Goal: Navigation & Orientation: Find specific page/section

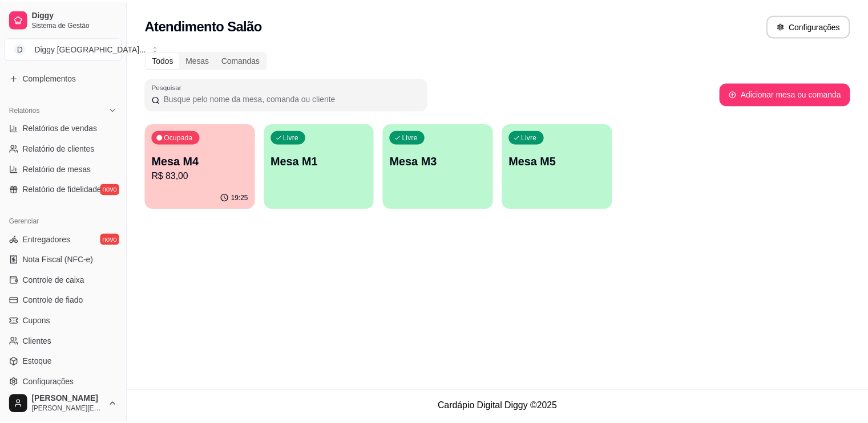
scroll to position [397, 0]
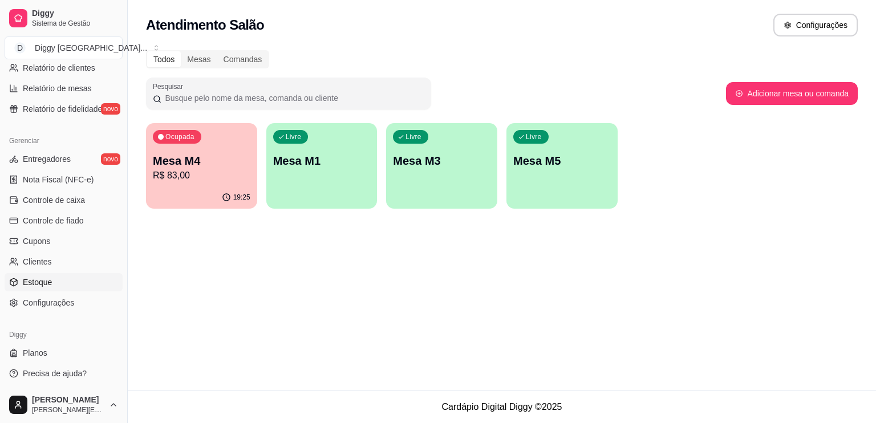
click at [38, 277] on span "Estoque" at bounding box center [37, 282] width 29 height 11
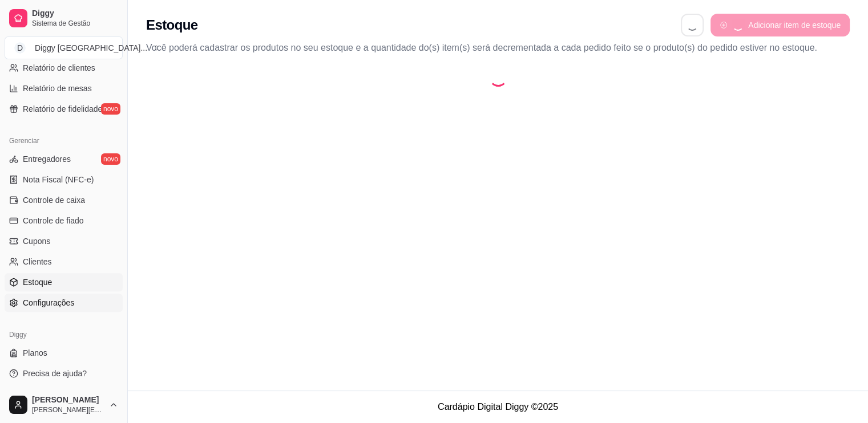
select select "QUANTITY_ORDER"
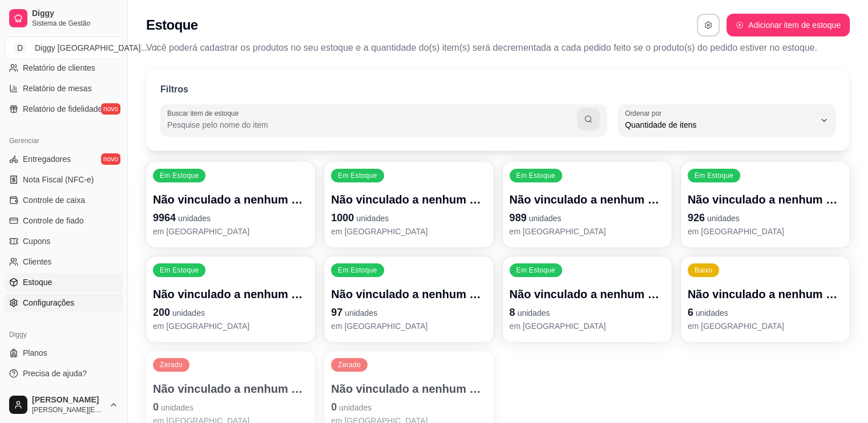
scroll to position [11, 0]
click at [27, 299] on span "Configurações" at bounding box center [48, 302] width 51 height 11
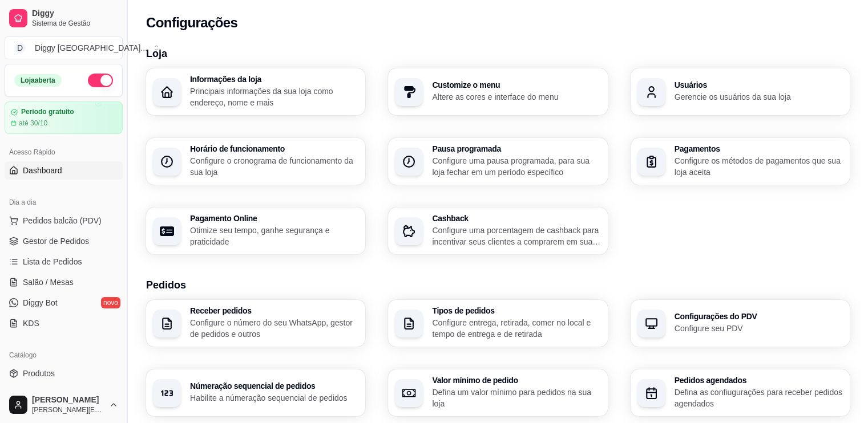
click at [33, 172] on span "Dashboard" at bounding box center [42, 170] width 39 height 11
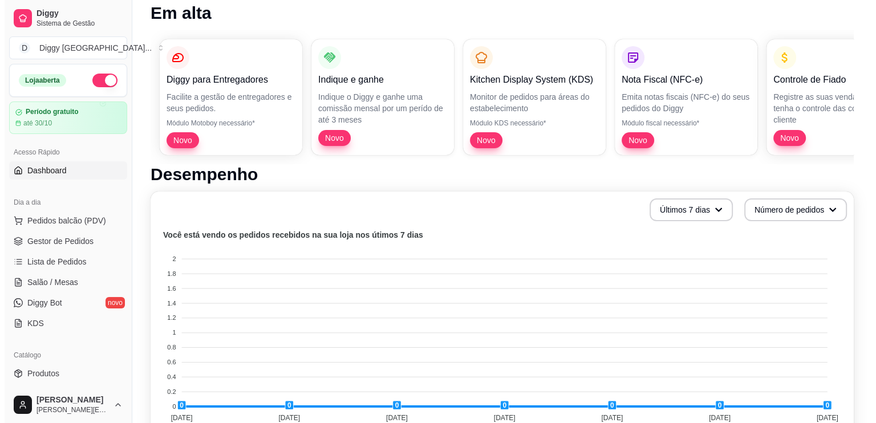
scroll to position [90, 0]
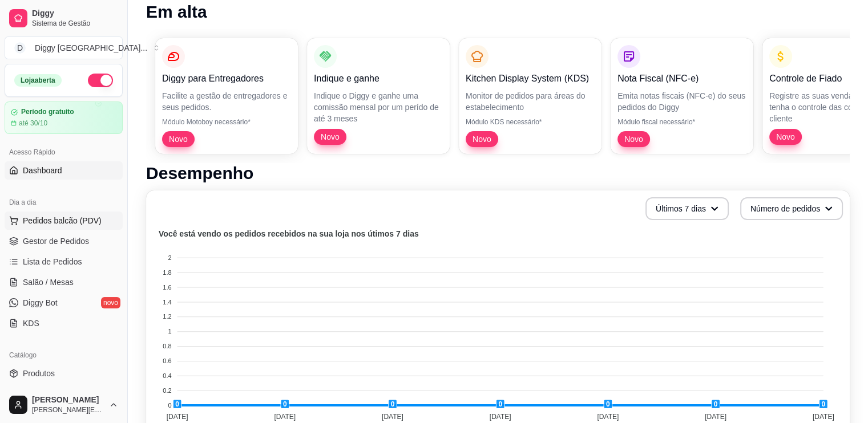
click at [81, 212] on button "Pedidos balcão (PDV)" at bounding box center [64, 221] width 118 height 18
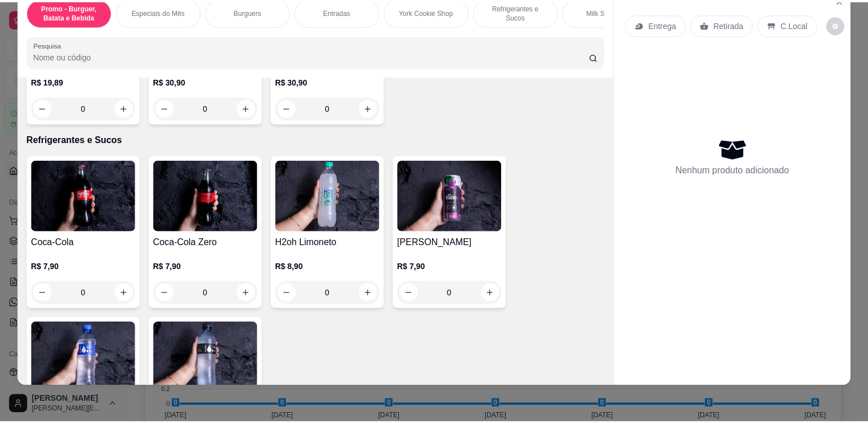
scroll to position [1946, 0]
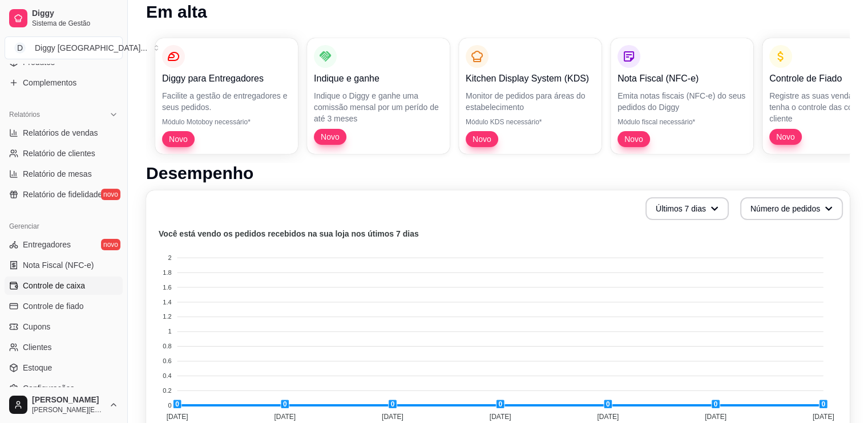
scroll to position [397, 0]
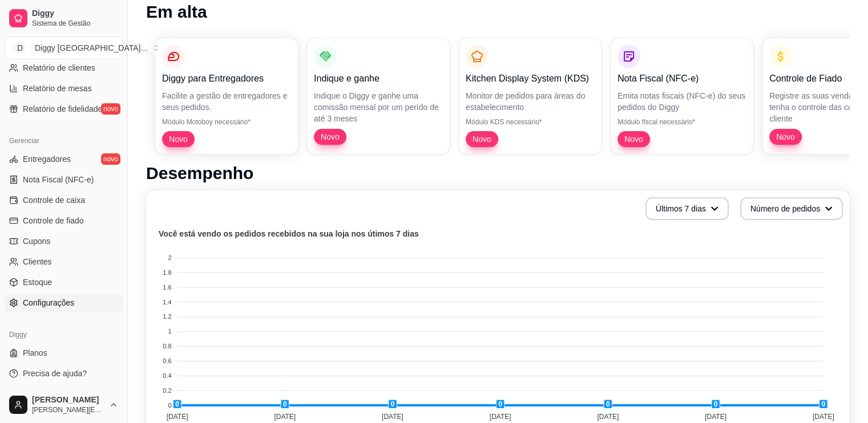
click at [30, 294] on link "Configurações" at bounding box center [64, 303] width 118 height 18
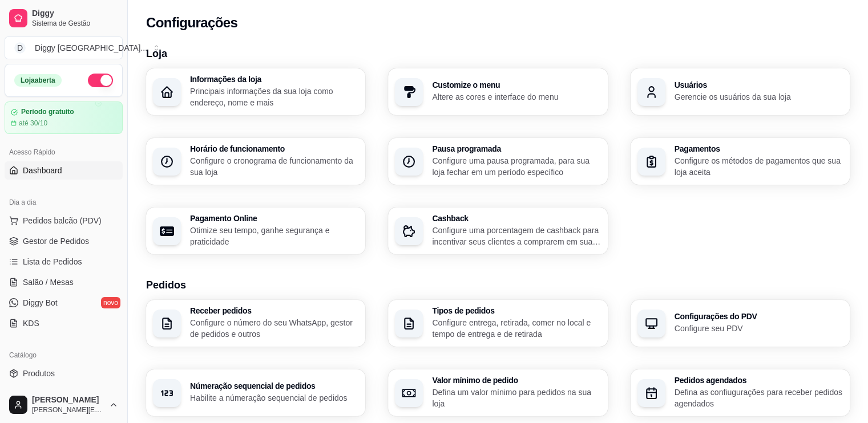
click at [55, 173] on span "Dashboard" at bounding box center [42, 170] width 39 height 11
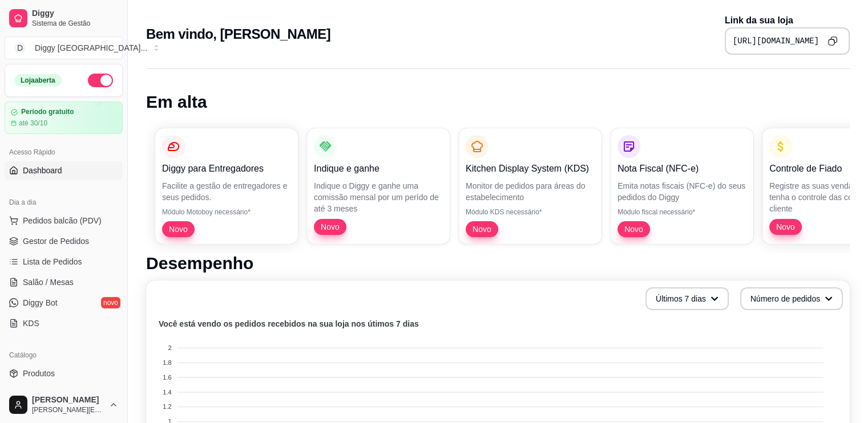
click at [837, 39] on icon "Copy to clipboard" at bounding box center [832, 41] width 10 height 10
